Goal: Book appointment/travel/reservation

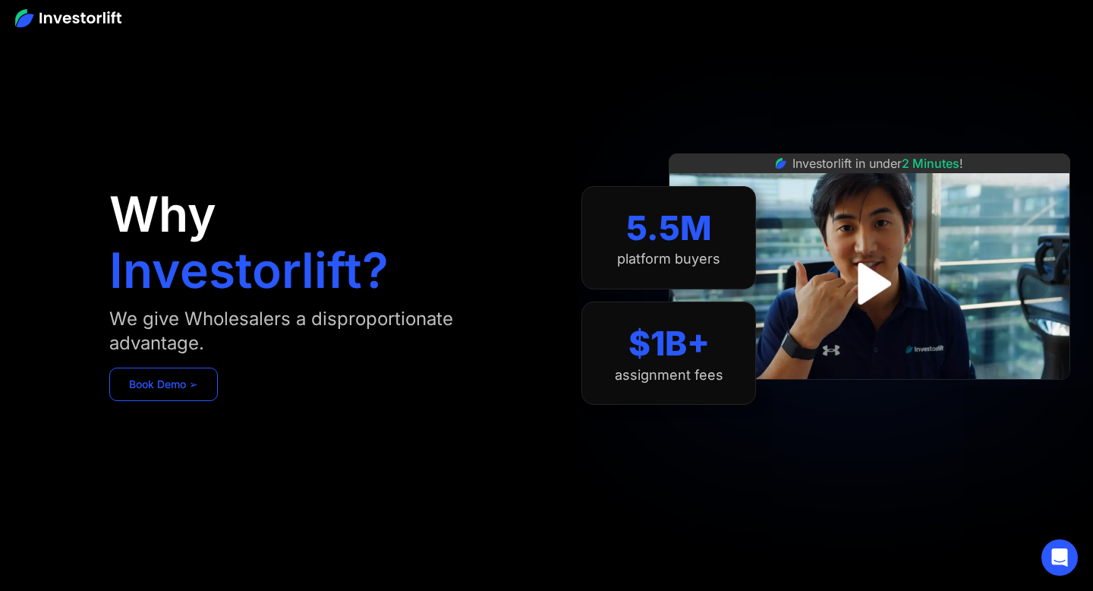
click at [192, 386] on link "Book Demo ➢" at bounding box center [163, 383] width 109 height 33
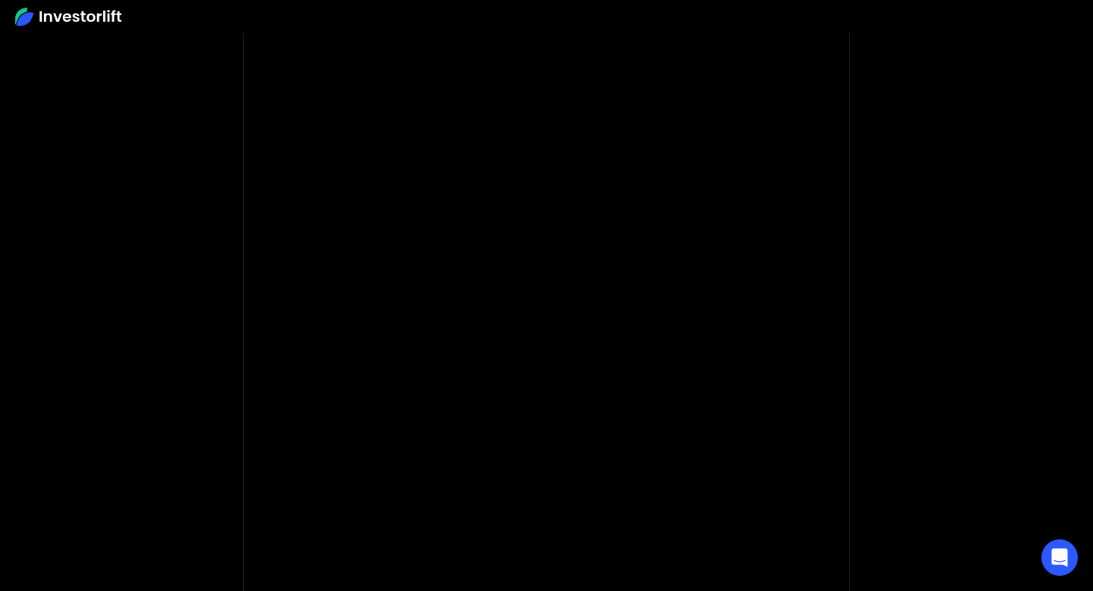
scroll to position [52, 0]
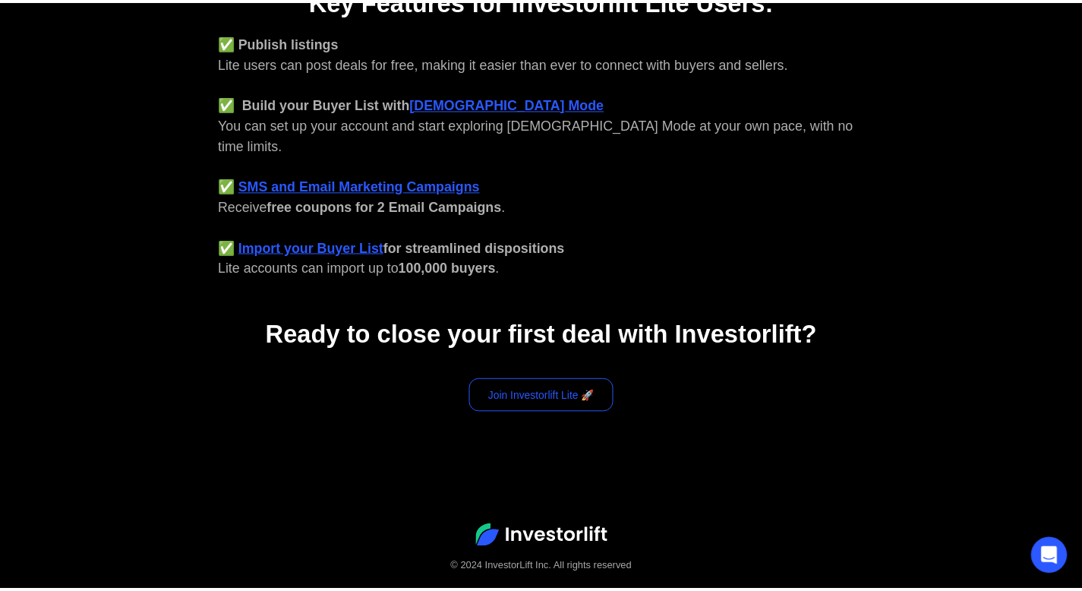
scroll to position [660, 0]
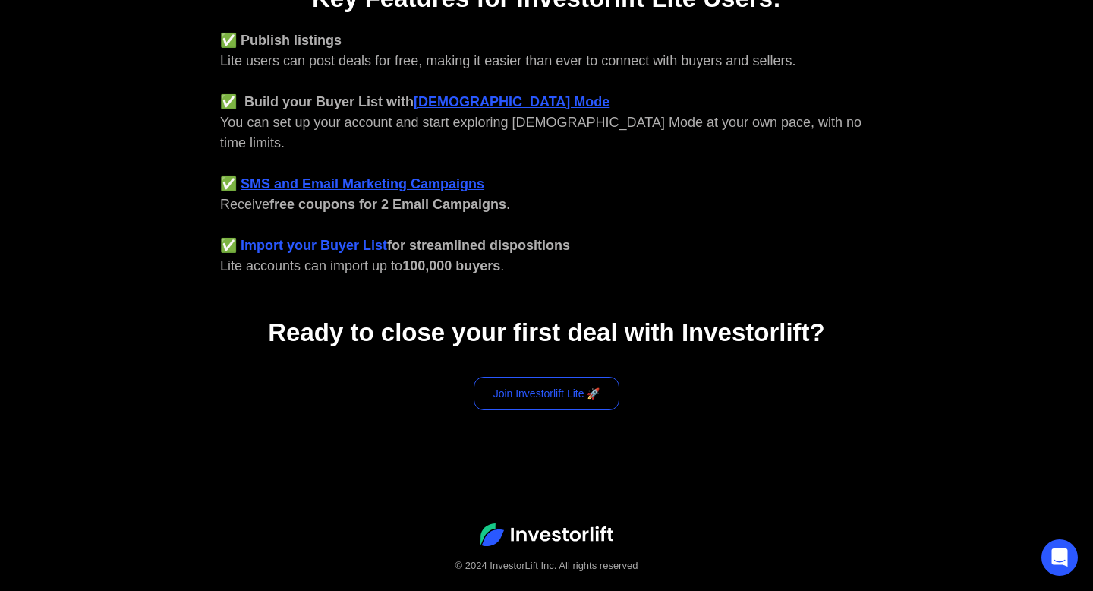
click at [531, 377] on link "Join Investorlift Lite 🚀" at bounding box center [547, 393] width 147 height 33
